Goal: Obtain resource: Download file/media

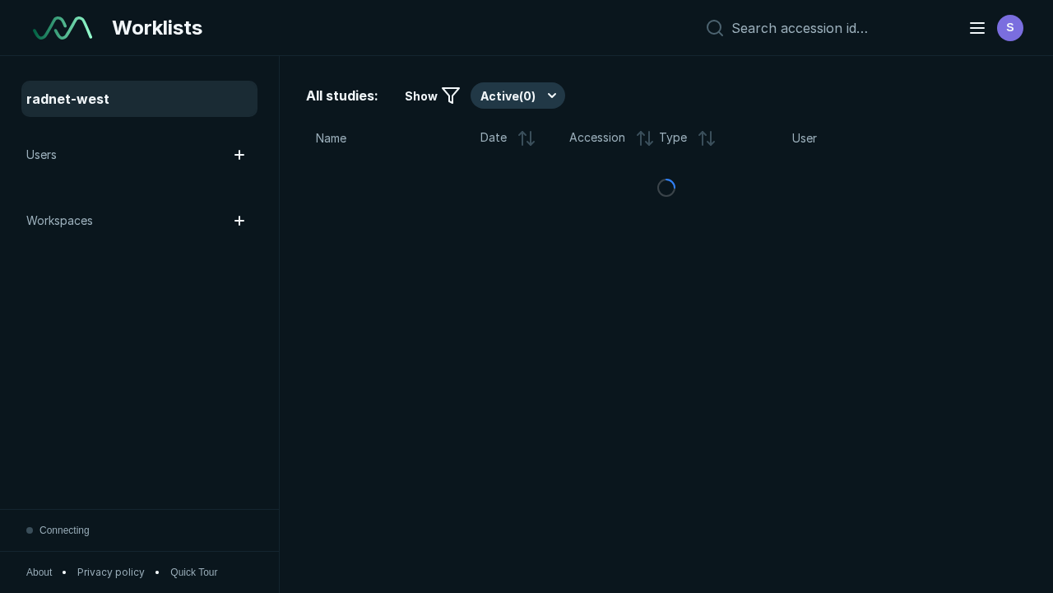
scroll to position [4494, 6855]
